Goal: Transaction & Acquisition: Register for event/course

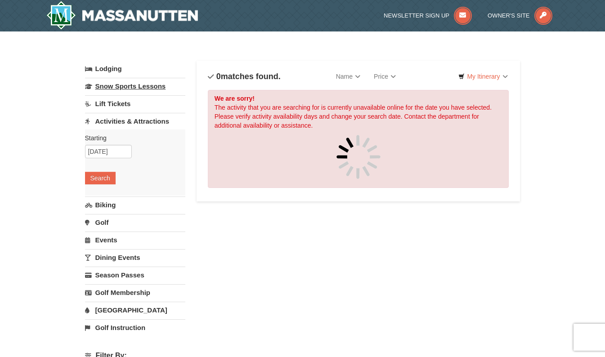
click at [143, 84] on link "Snow Sports Lessons" at bounding box center [135, 86] width 100 height 17
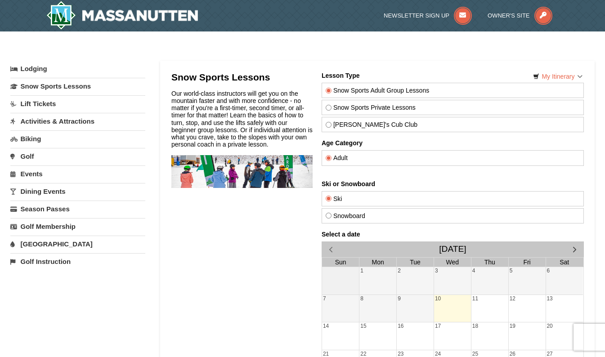
click at [540, 216] on label "Snowboard" at bounding box center [452, 215] width 254 height 7
click at [331, 216] on input "Snowboard" at bounding box center [328, 216] width 6 height 6
radio input "true"
click at [56, 121] on link "Activities & Attractions" at bounding box center [77, 121] width 135 height 17
